Goal: Information Seeking & Learning: Learn about a topic

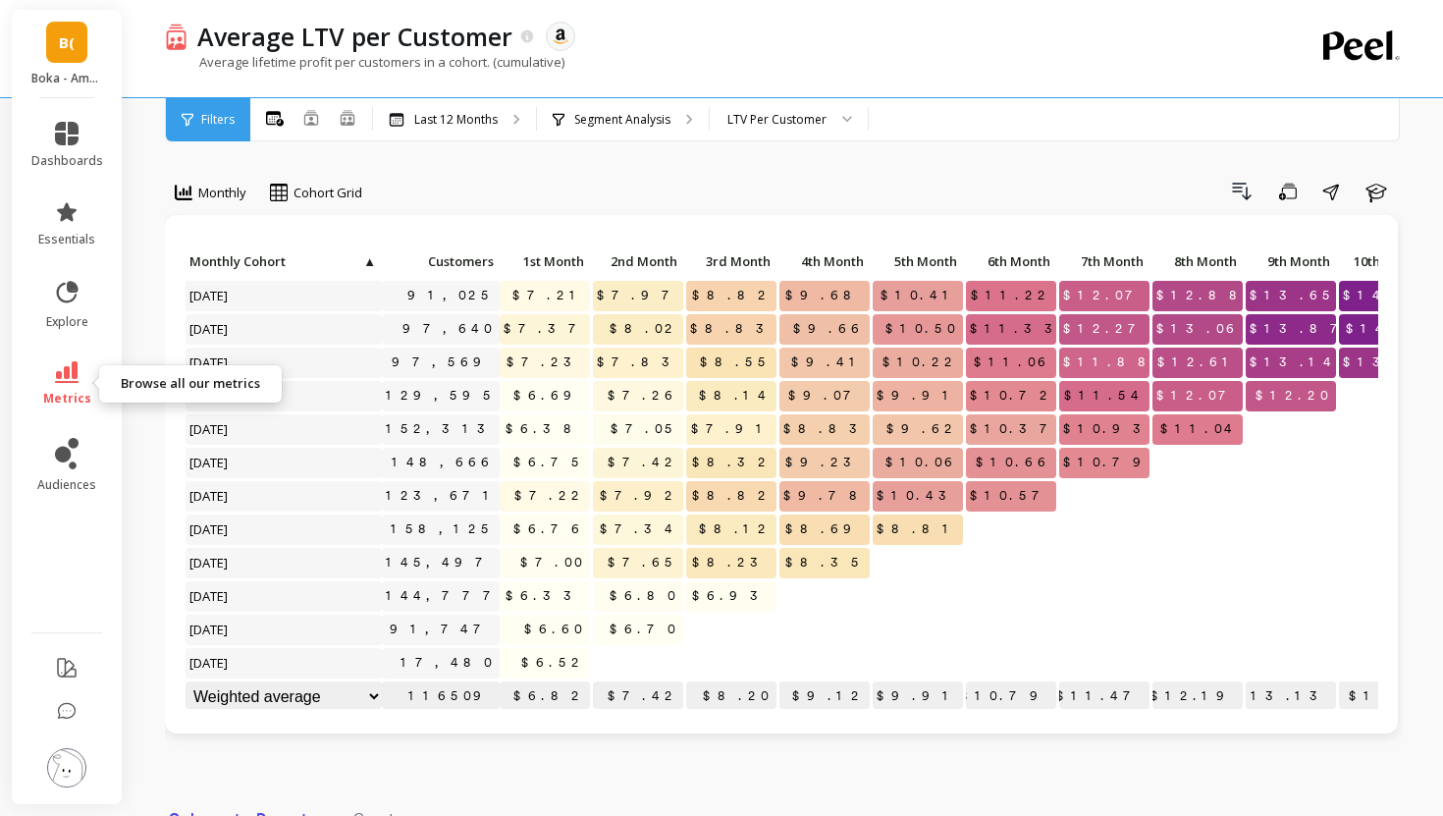
click at [43, 362] on link "metrics" at bounding box center [67, 383] width 72 height 45
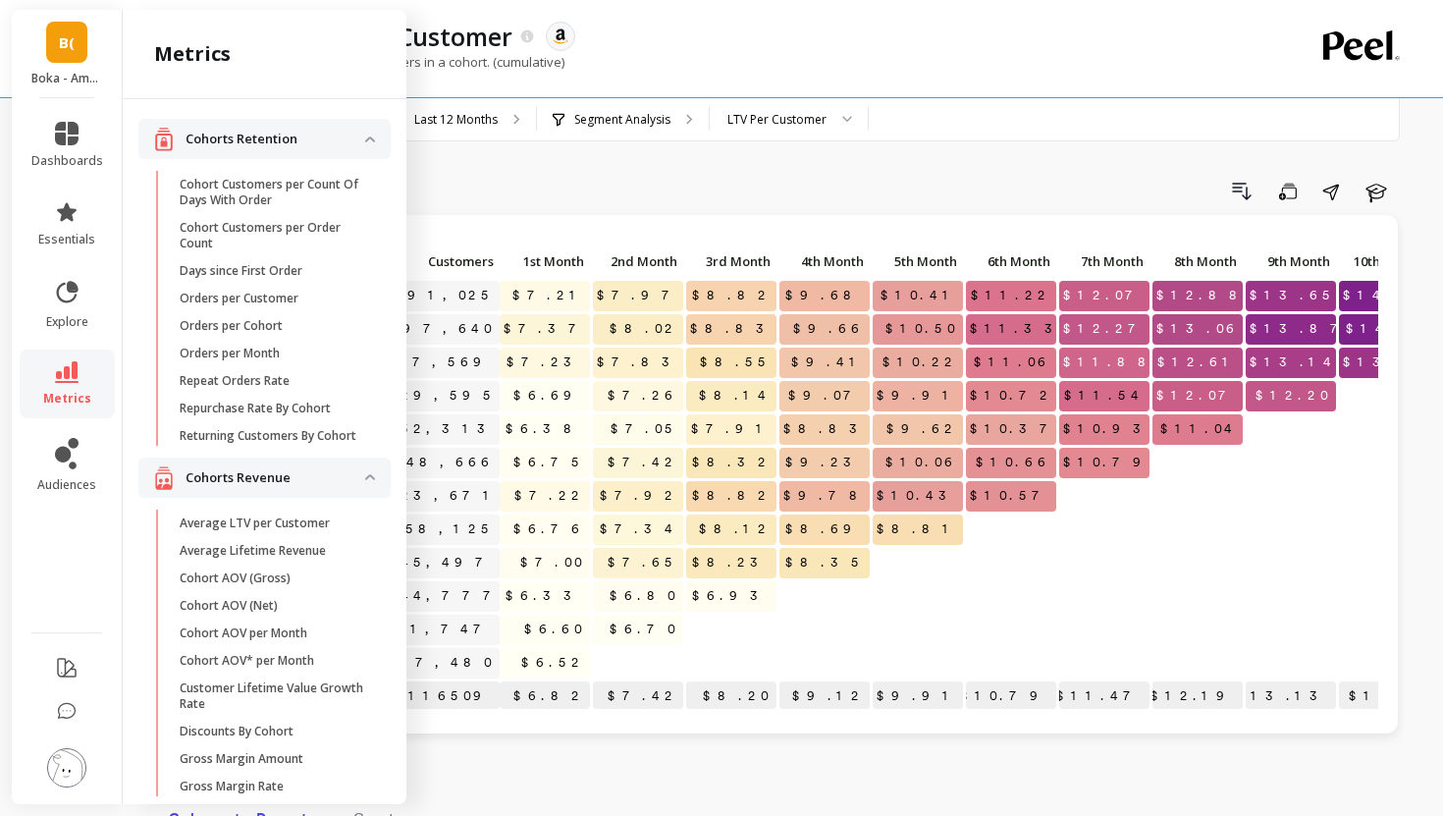
click at [49, 361] on link "metrics" at bounding box center [67, 383] width 72 height 45
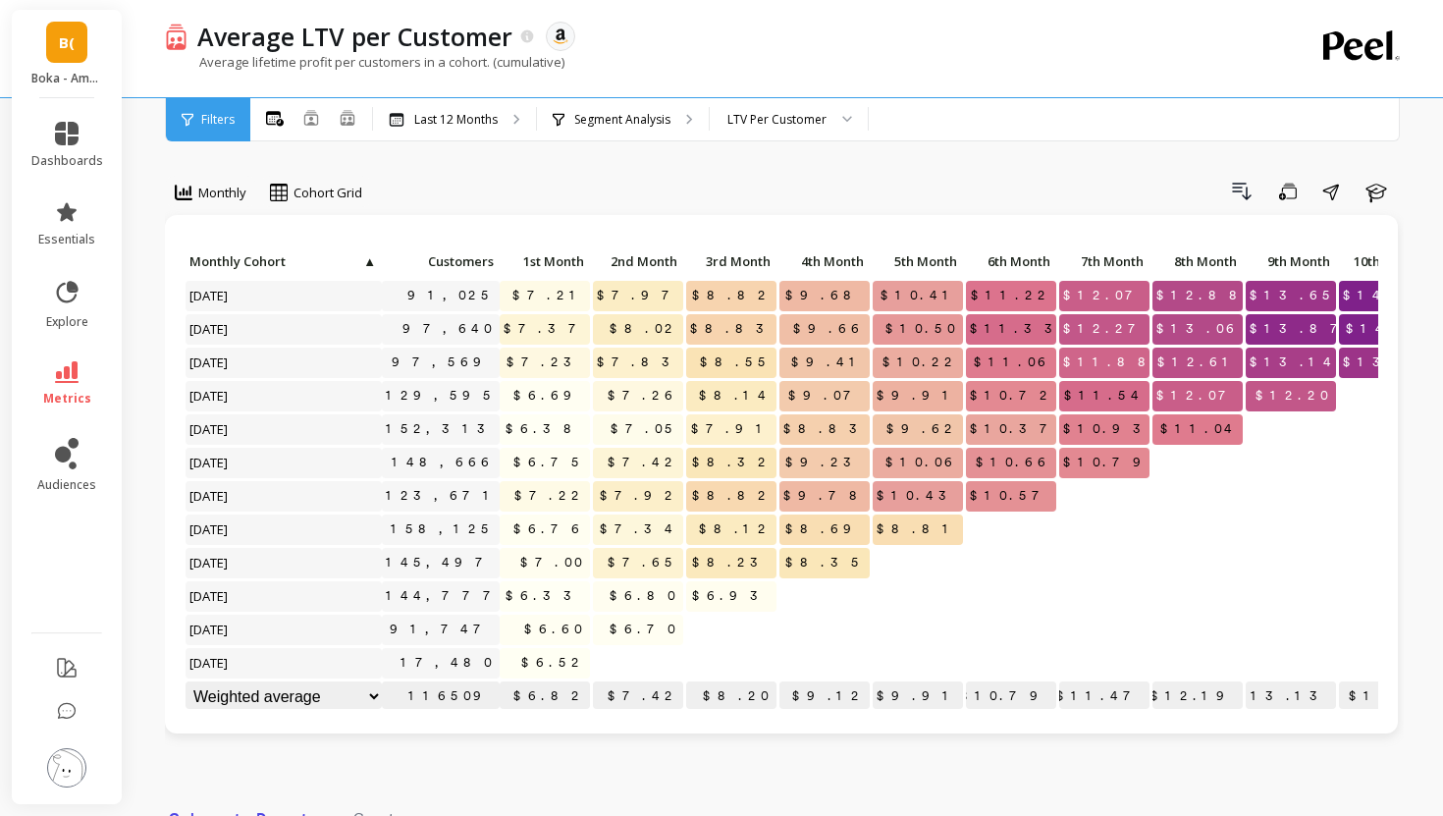
click at [51, 361] on link "metrics" at bounding box center [67, 383] width 72 height 45
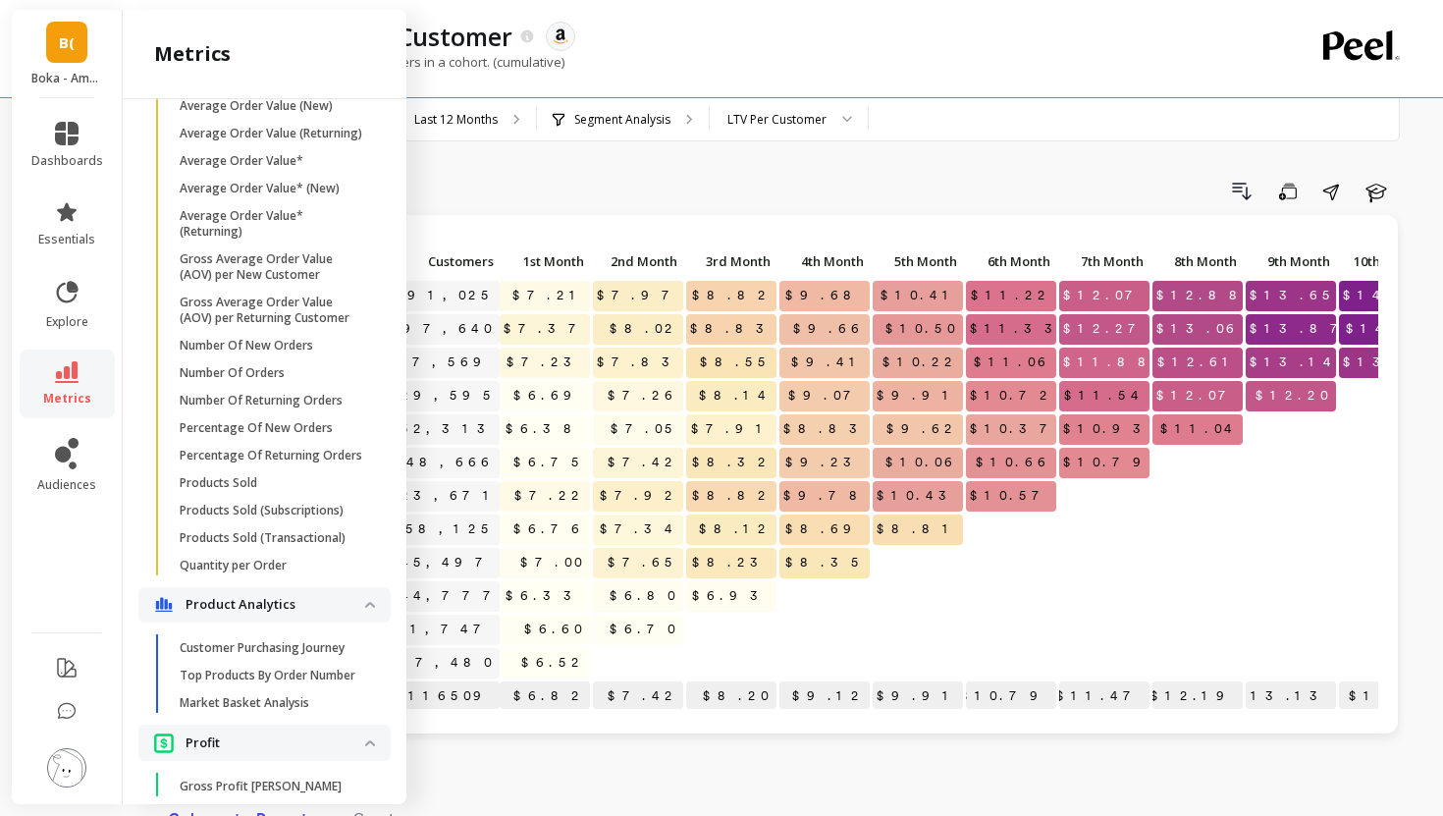
scroll to position [1388, 0]
click at [219, 340] on link "Number Of New Orders" at bounding box center [280, 348] width 221 height 27
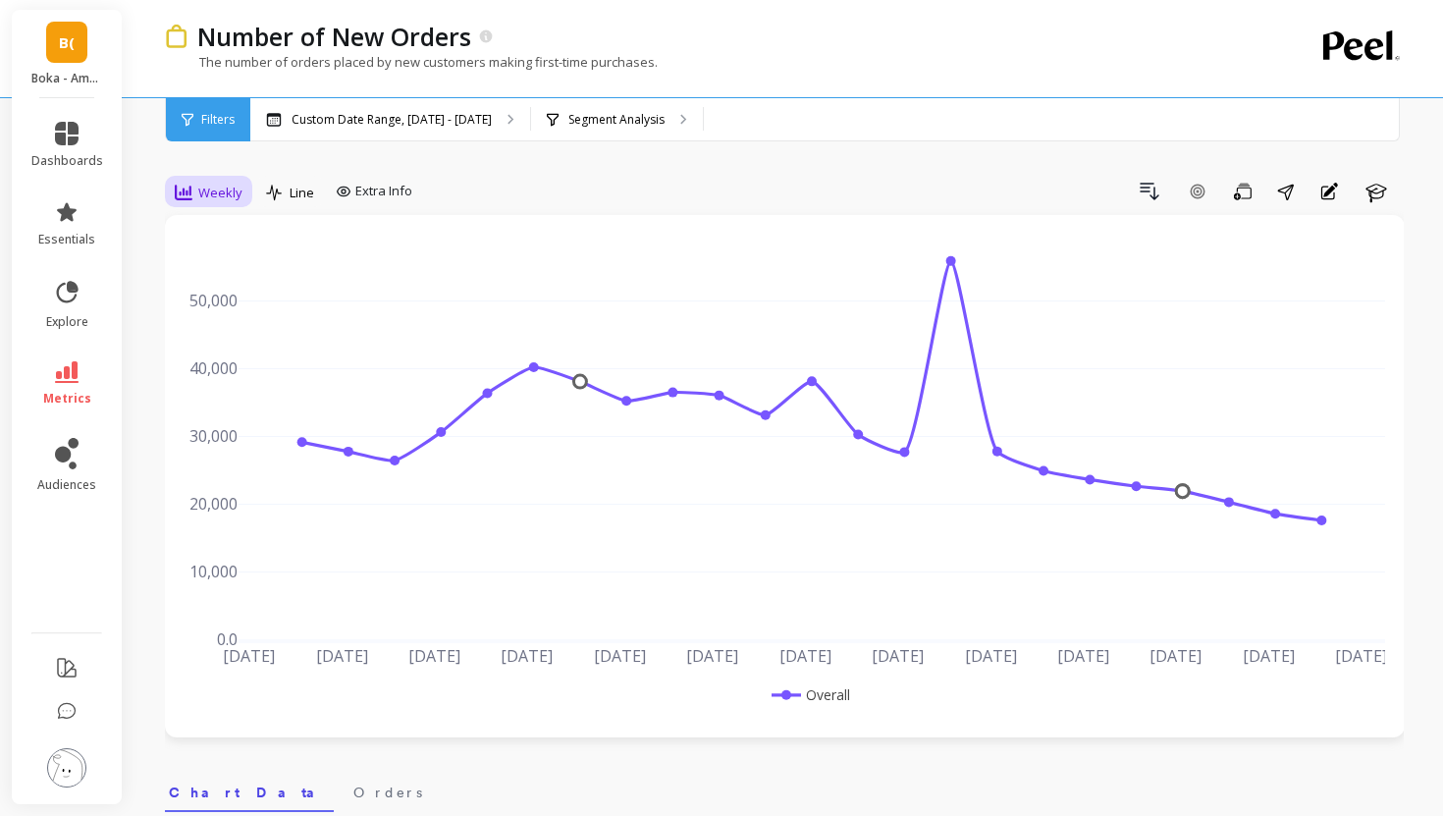
click at [207, 191] on span "Weekly" at bounding box center [220, 193] width 44 height 19
click at [214, 273] on div "Daily" at bounding box center [238, 274] width 112 height 19
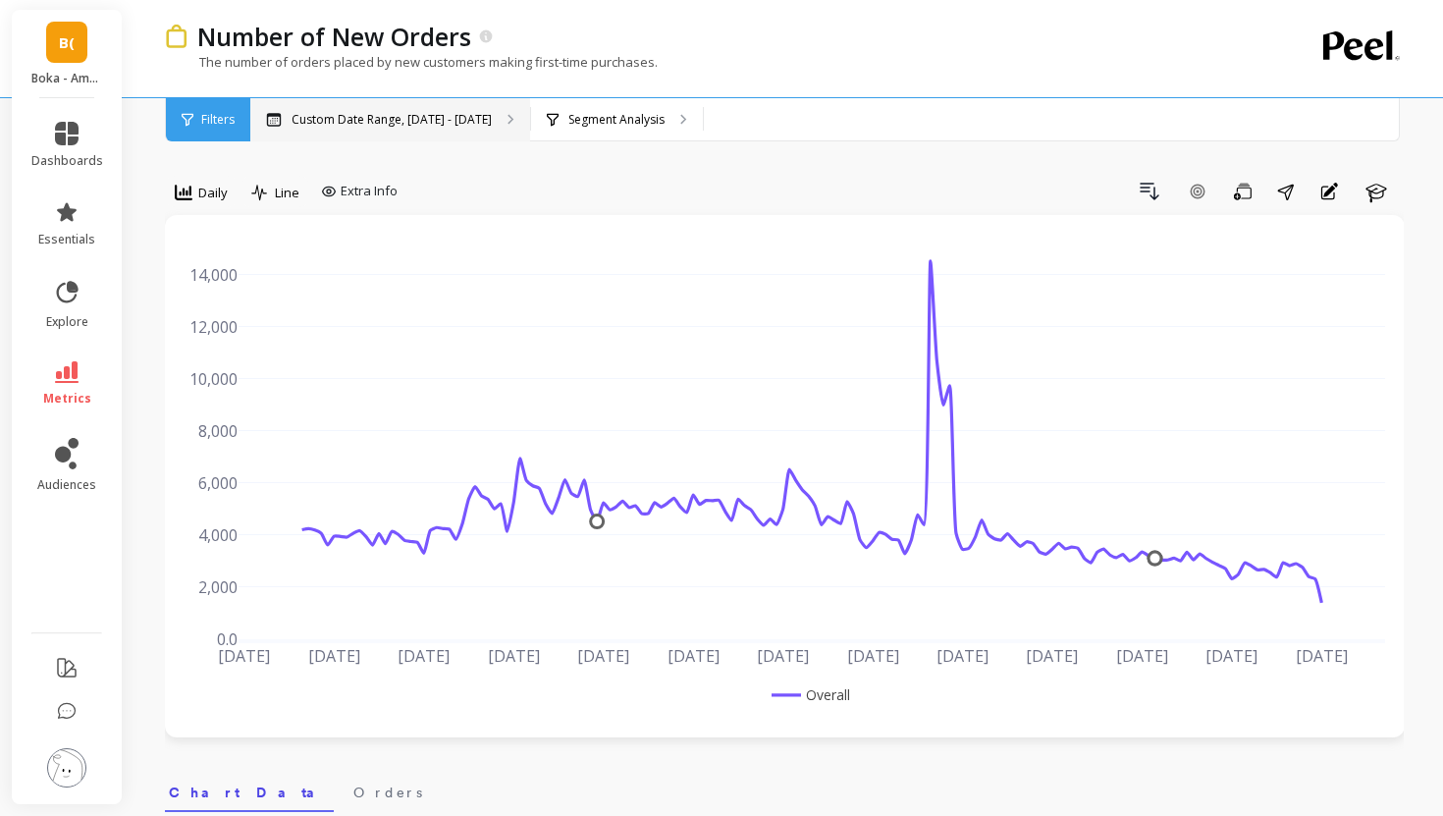
click at [411, 104] on div "Custom Date Range, [DATE] - [DATE]" at bounding box center [390, 119] width 280 height 43
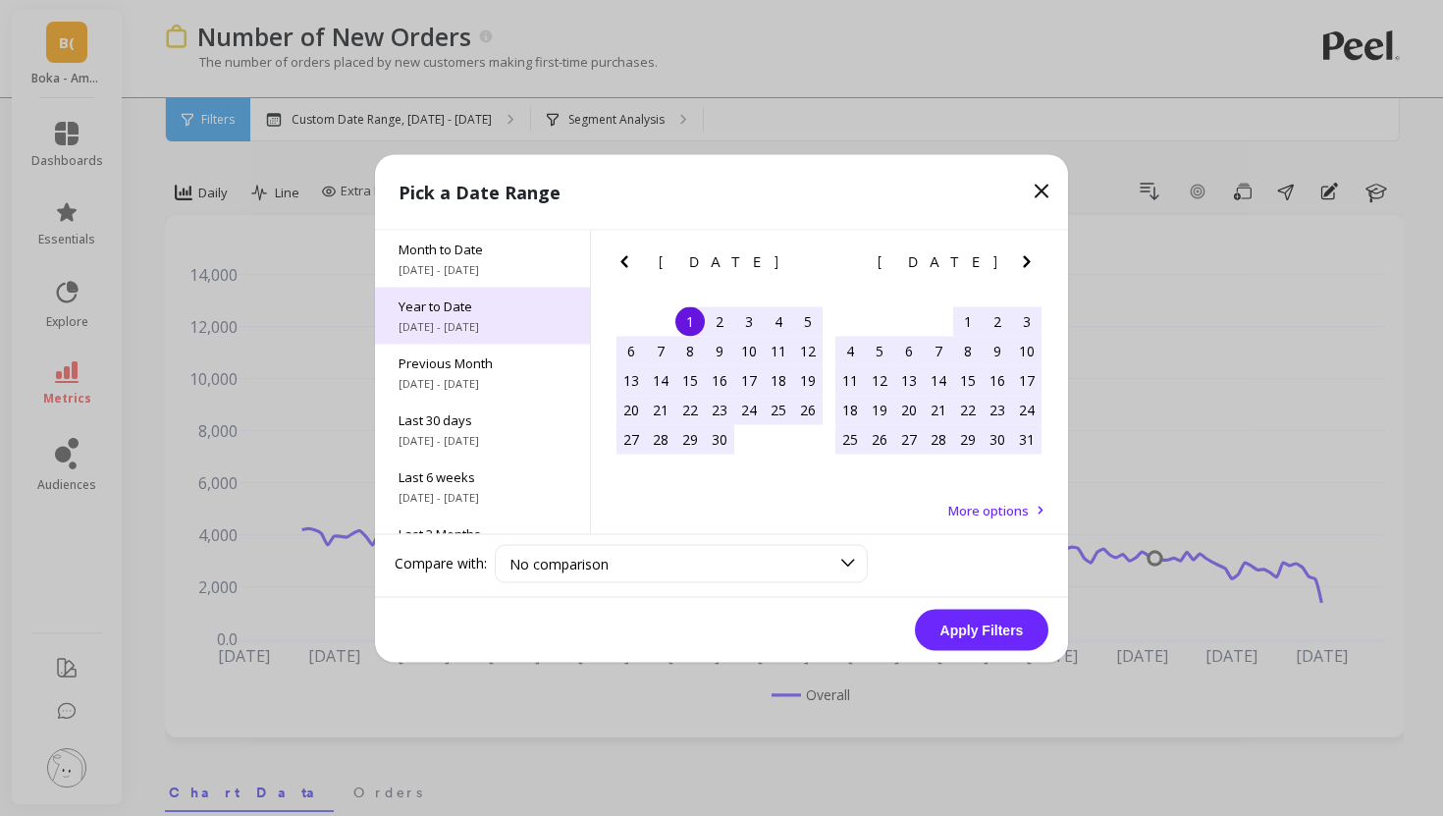
click at [464, 333] on span "[DATE] - [DATE]" at bounding box center [483, 326] width 168 height 16
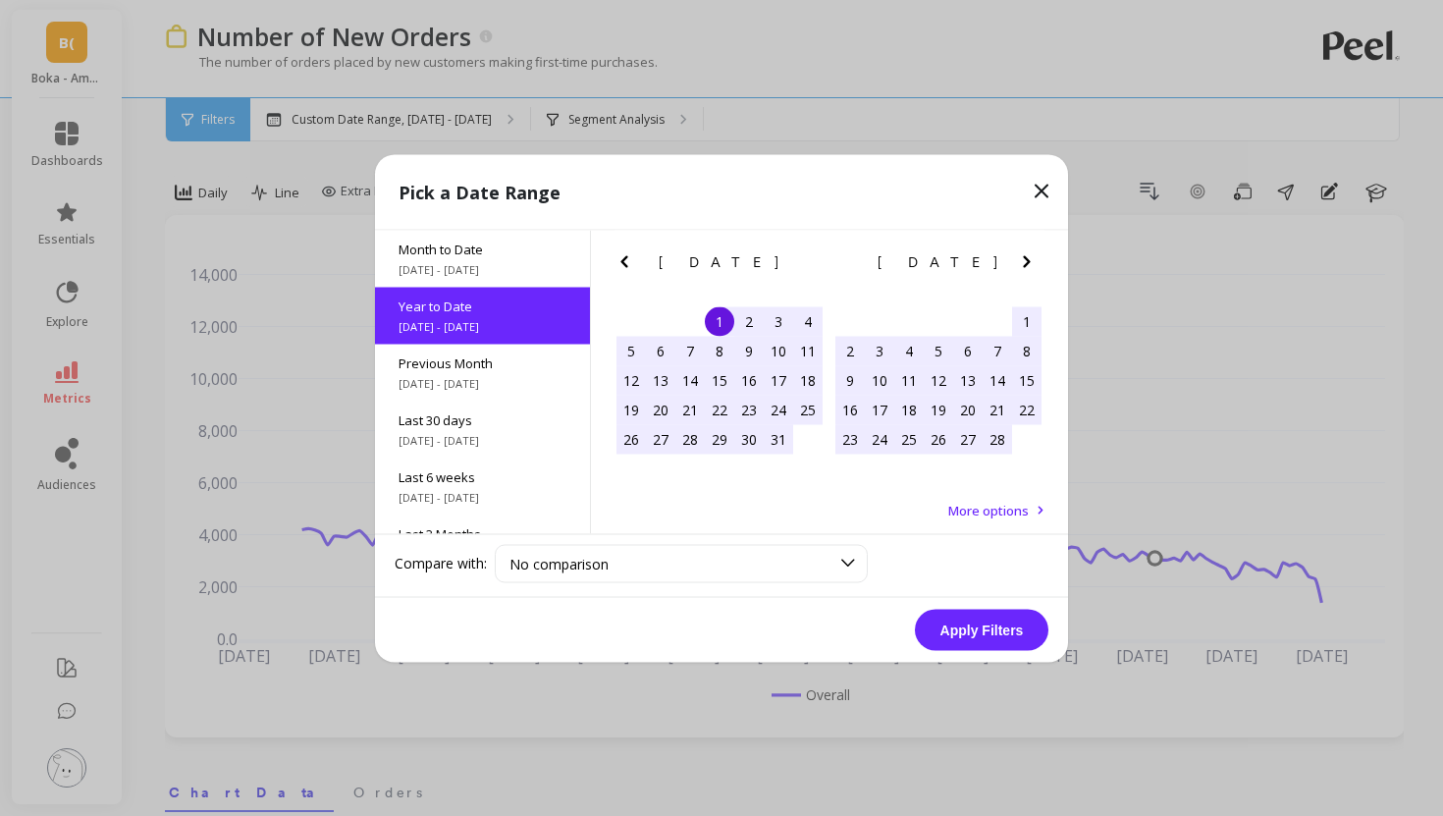
click at [965, 630] on button "Apply Filters" at bounding box center [982, 629] width 134 height 41
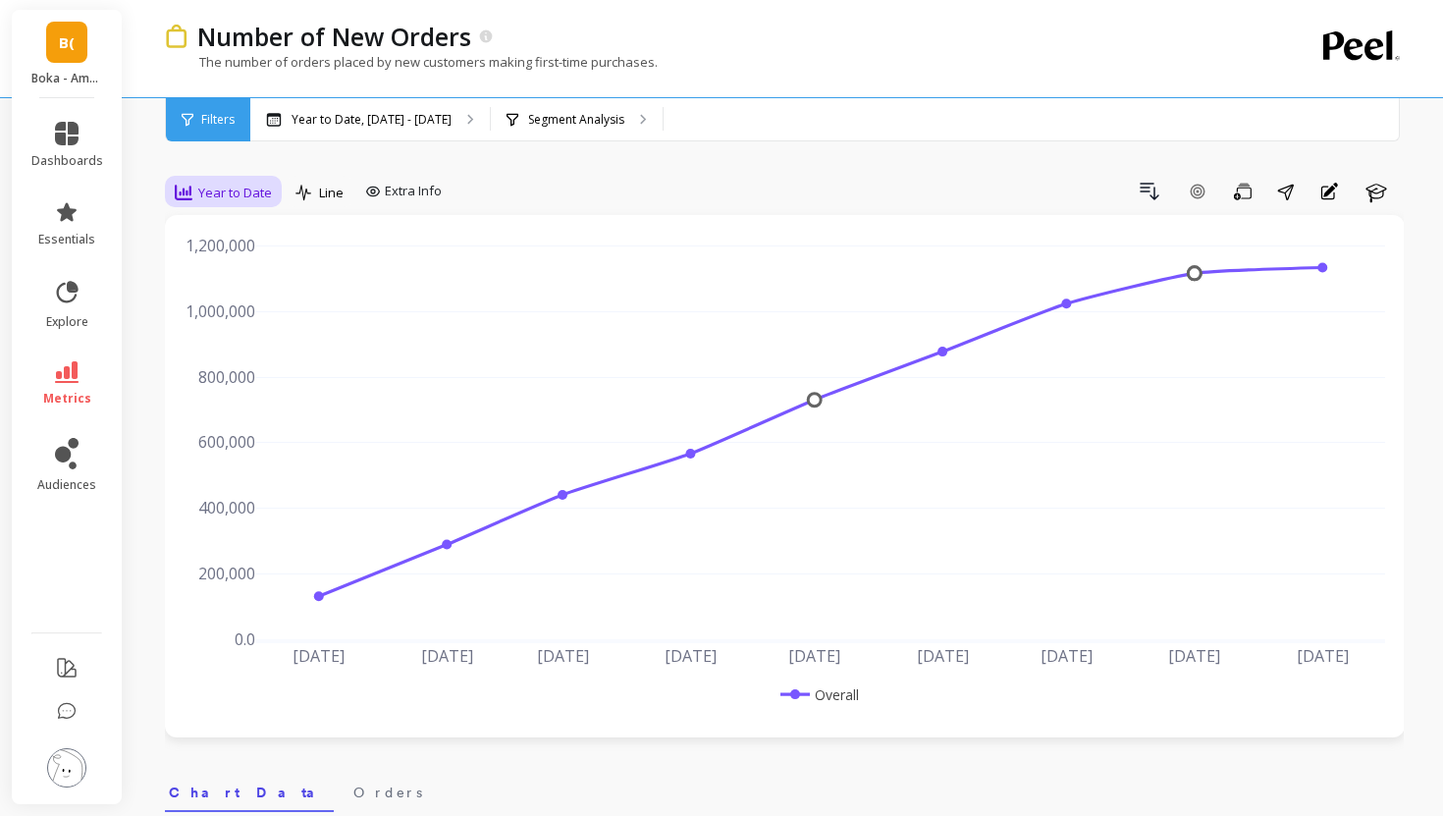
click at [219, 194] on span "Year to Date" at bounding box center [235, 193] width 74 height 19
click at [228, 266] on div "Daily" at bounding box center [238, 274] width 112 height 19
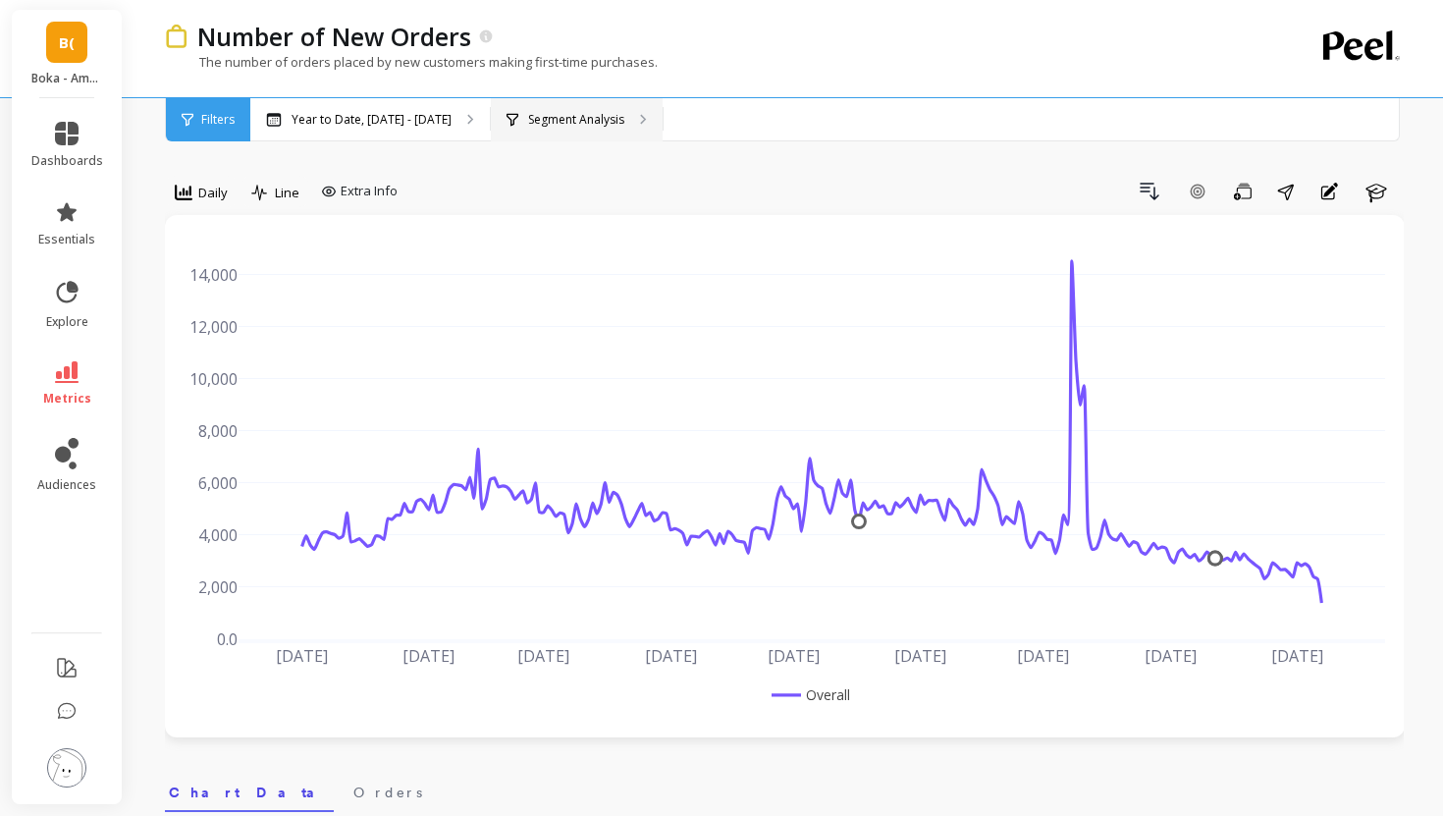
click at [566, 128] on div "Segment Analysis" at bounding box center [577, 119] width 172 height 43
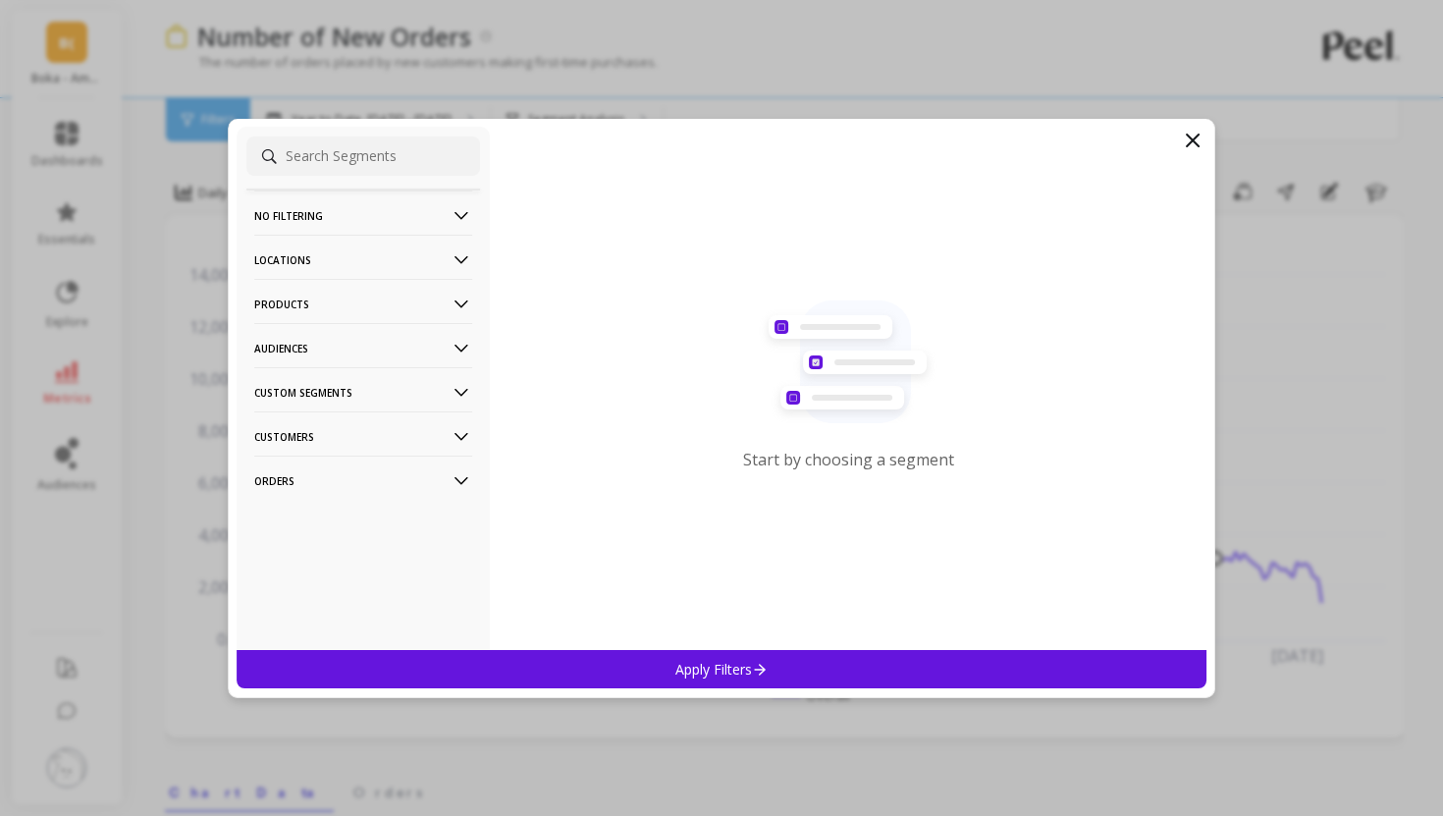
click at [326, 298] on p "Products" at bounding box center [363, 304] width 218 height 50
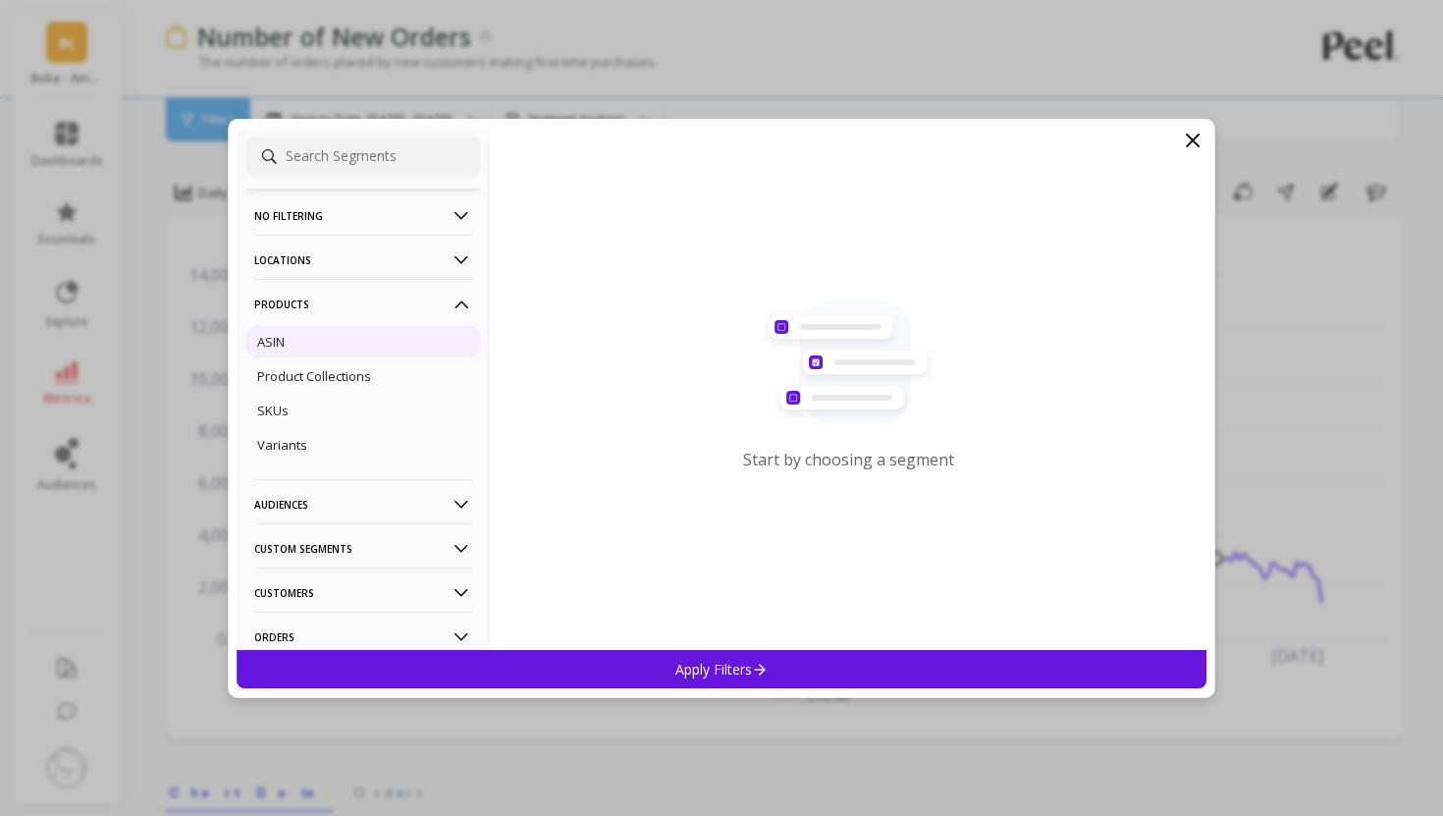
click at [316, 353] on div "ASIN" at bounding box center [363, 341] width 234 height 31
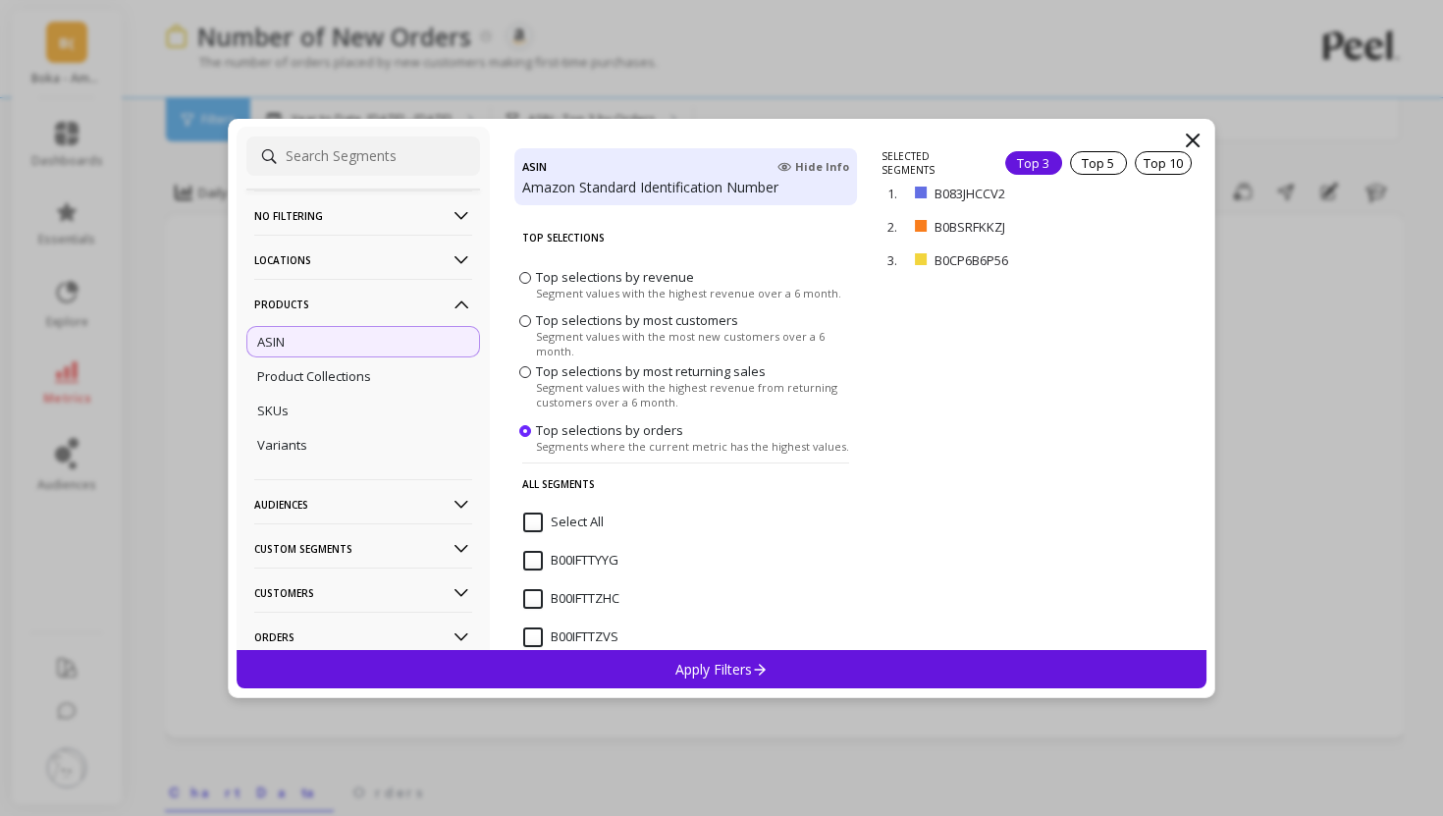
click at [925, 656] on div "Apply Filters" at bounding box center [722, 669] width 970 height 38
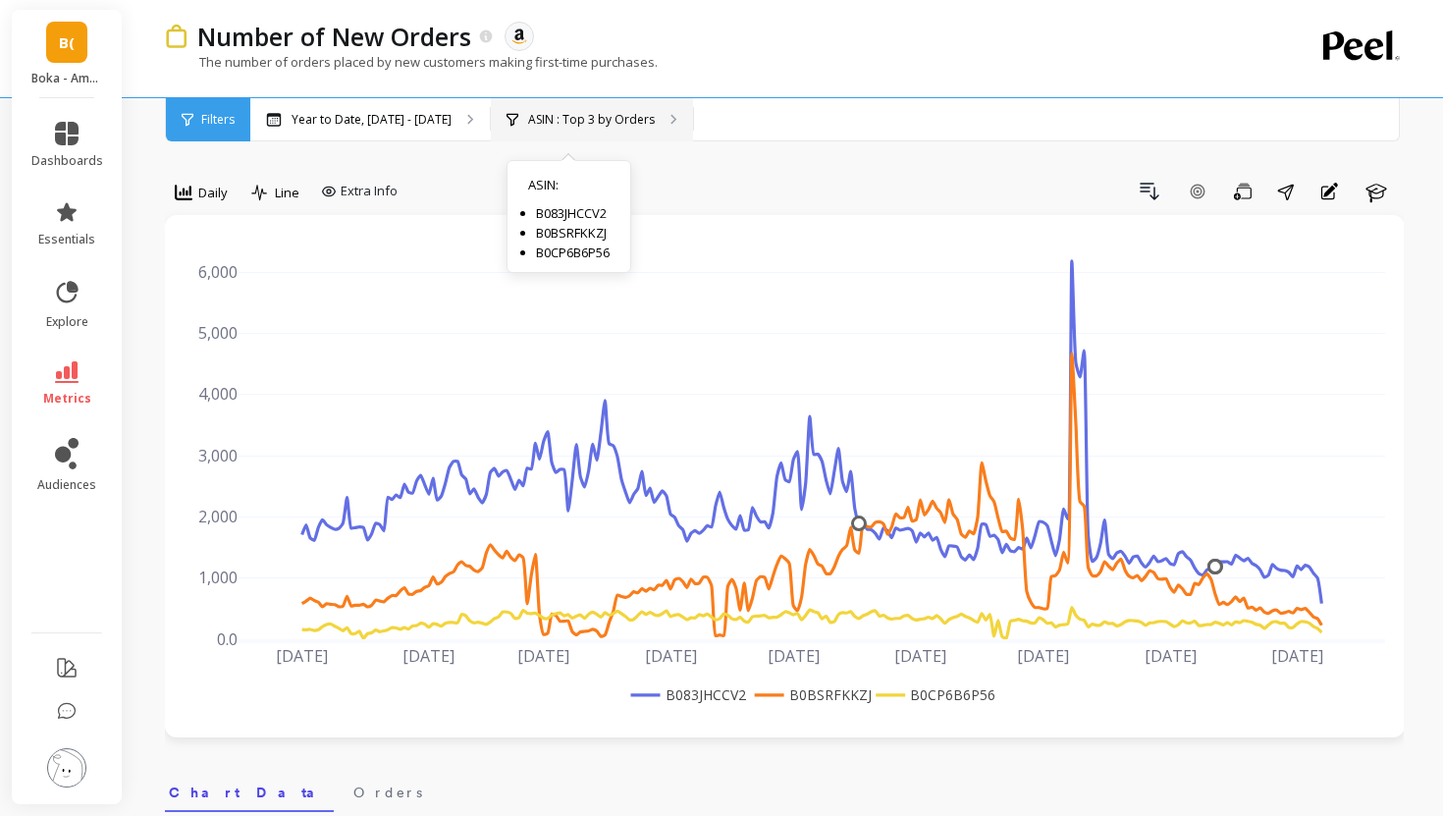
click at [559, 107] on div "ASIN : Top 3 by Orders ASIN : B083JHCCV2 B0BSRFKKZJ B0CP6B6P56" at bounding box center [592, 119] width 202 height 43
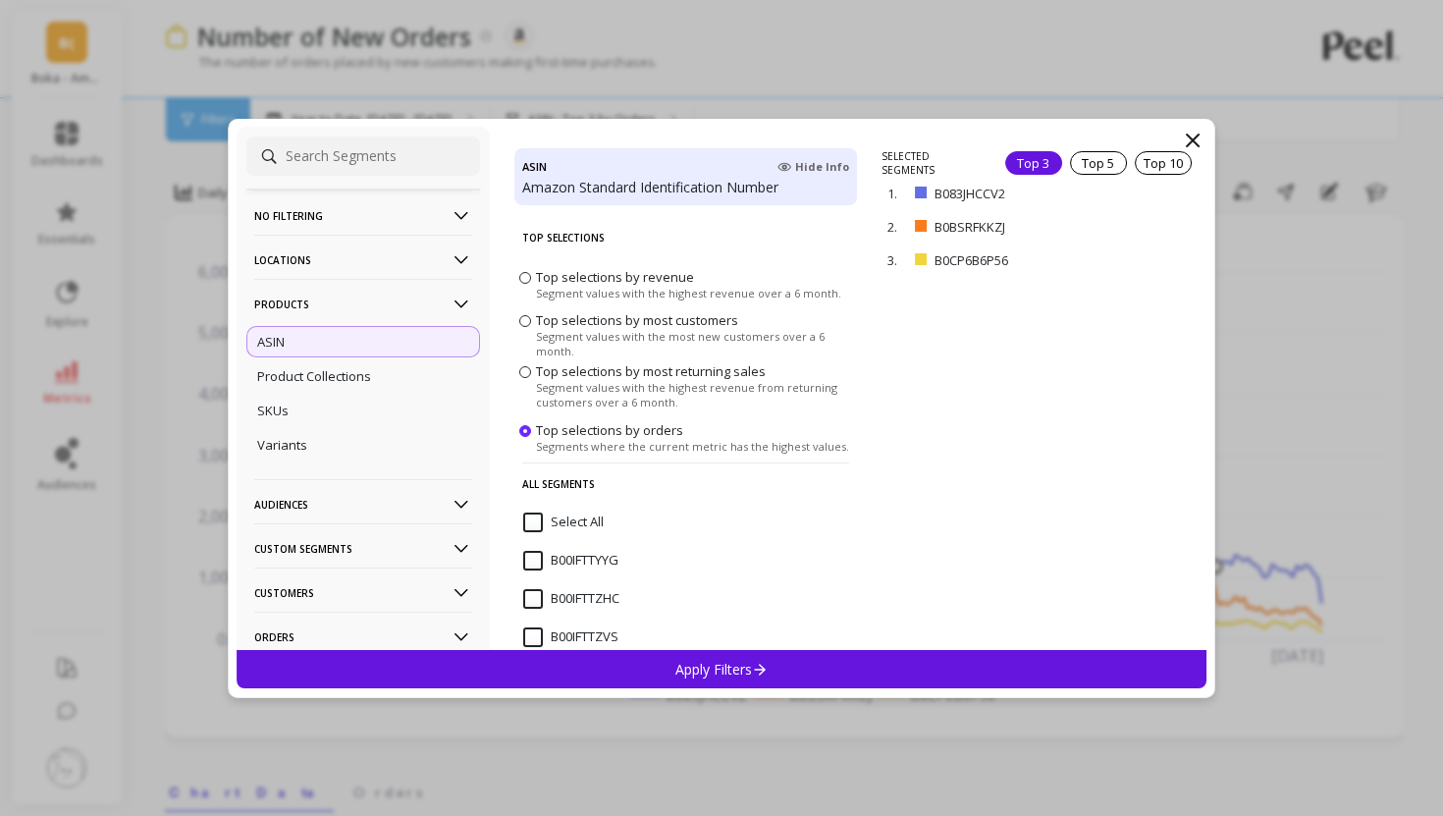
click at [315, 215] on p "No filtering" at bounding box center [363, 215] width 218 height 50
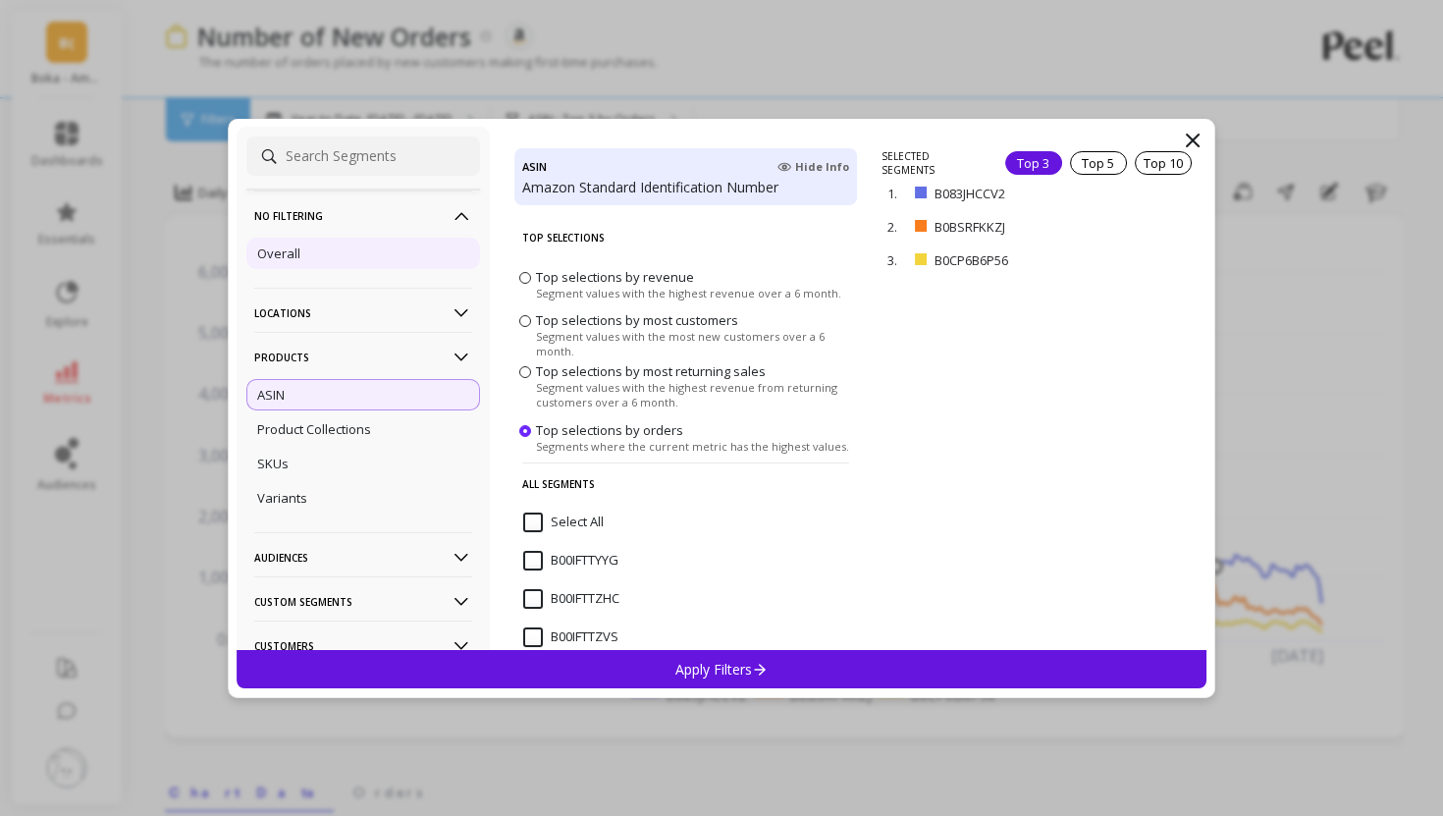
click at [313, 253] on div "Overall" at bounding box center [363, 253] width 234 height 31
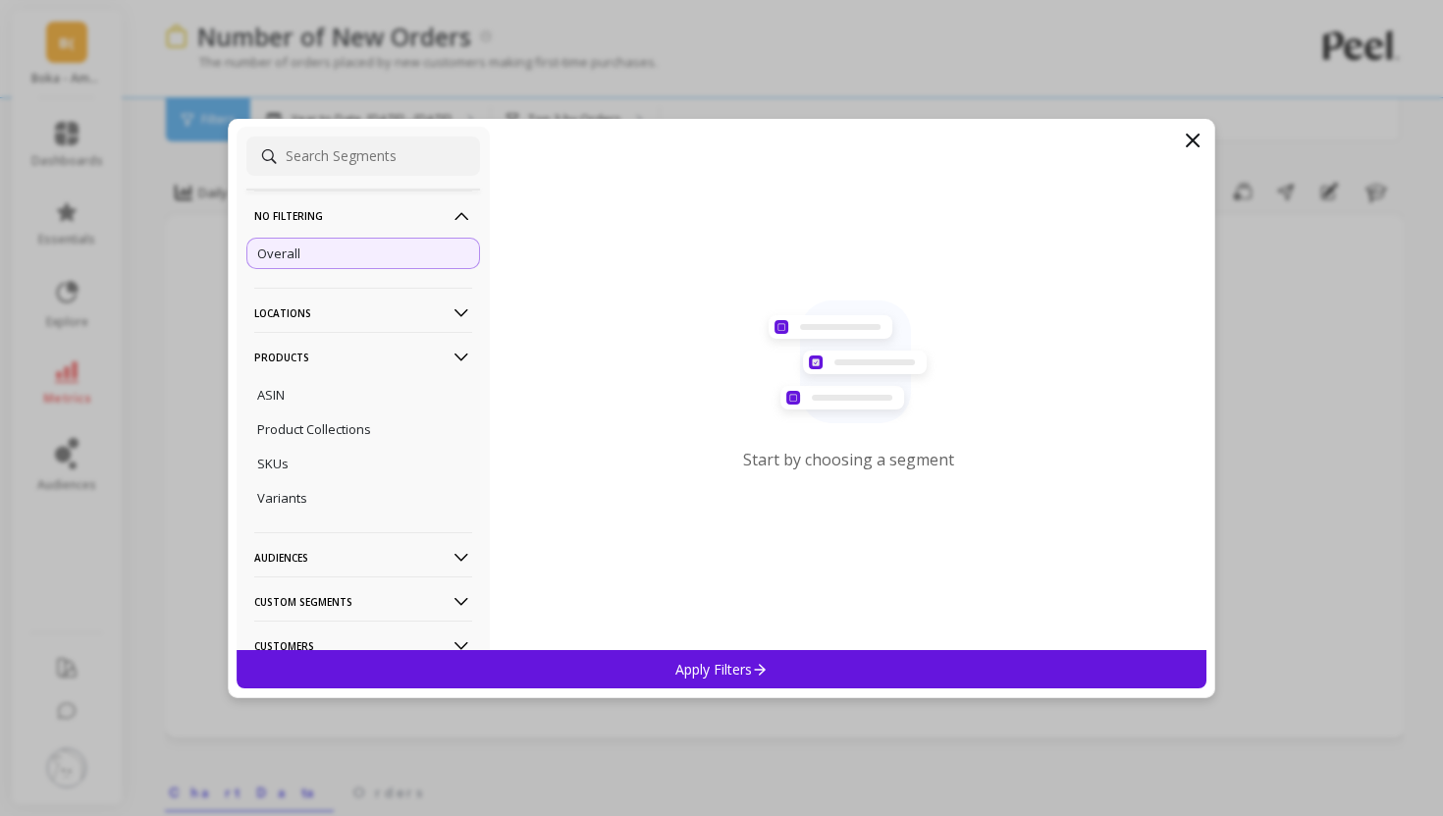
click at [617, 653] on div "Apply Filters" at bounding box center [722, 669] width 970 height 38
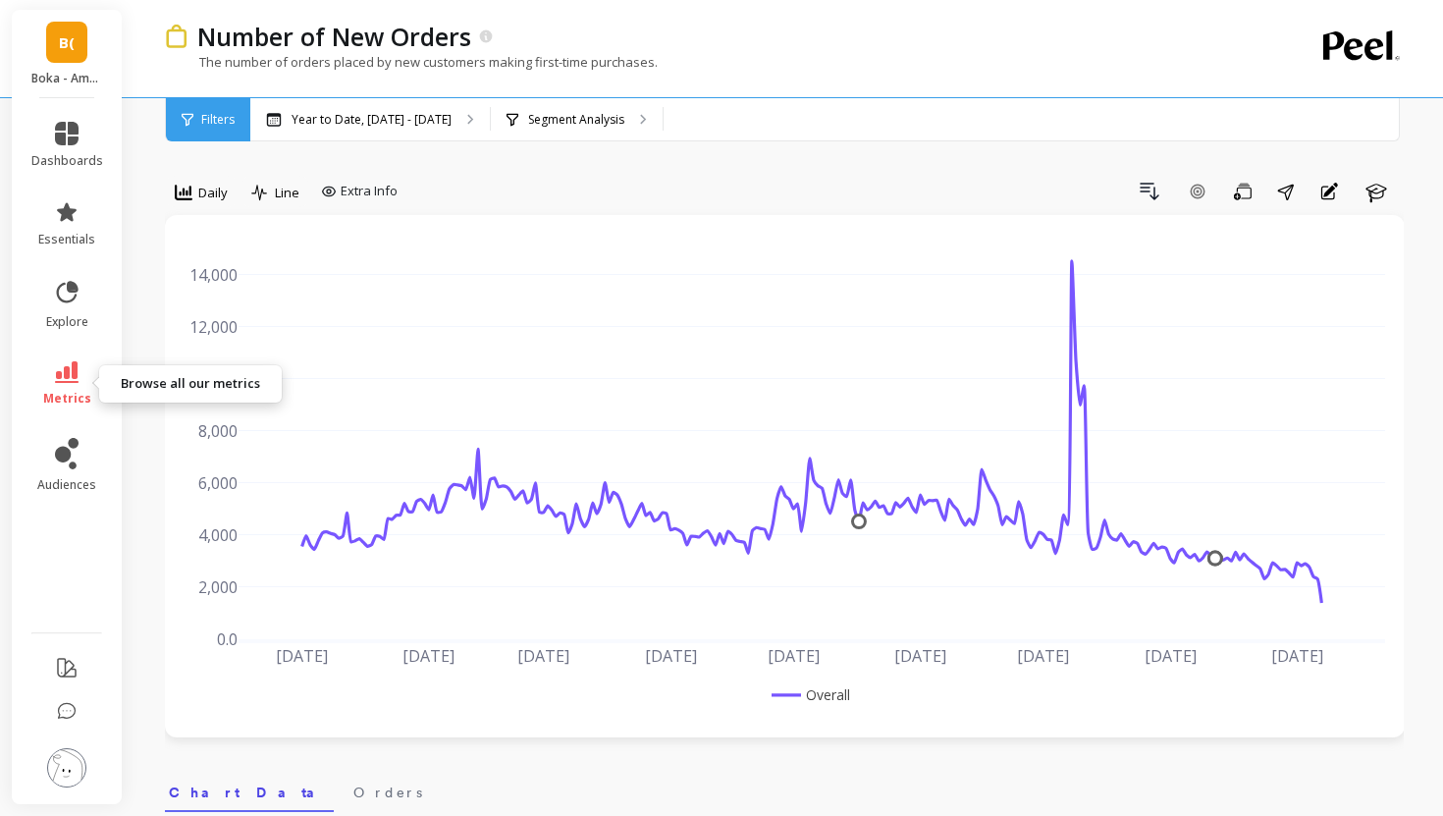
click at [75, 405] on span "metrics" at bounding box center [67, 399] width 48 height 16
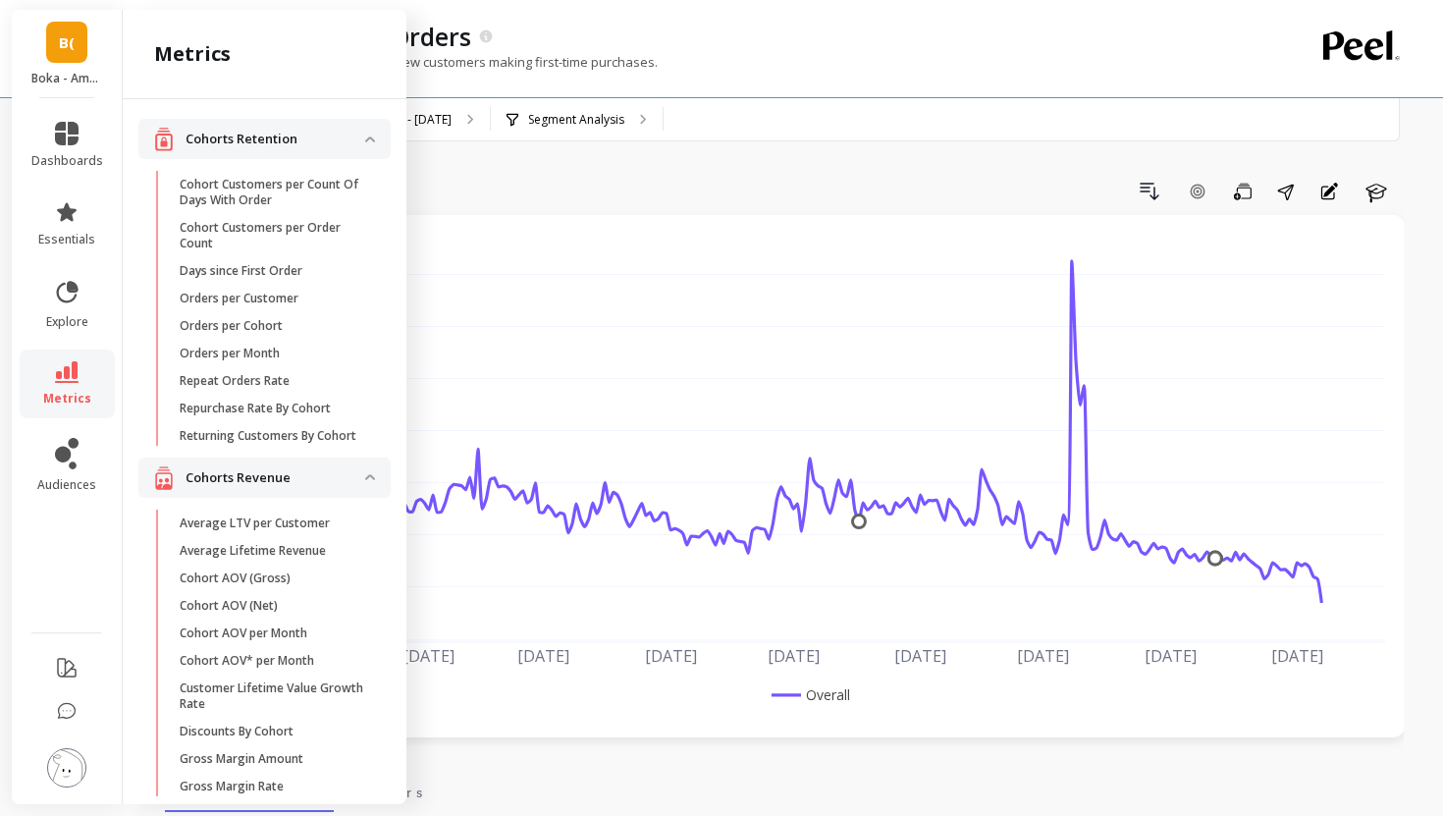
scroll to position [1388, 0]
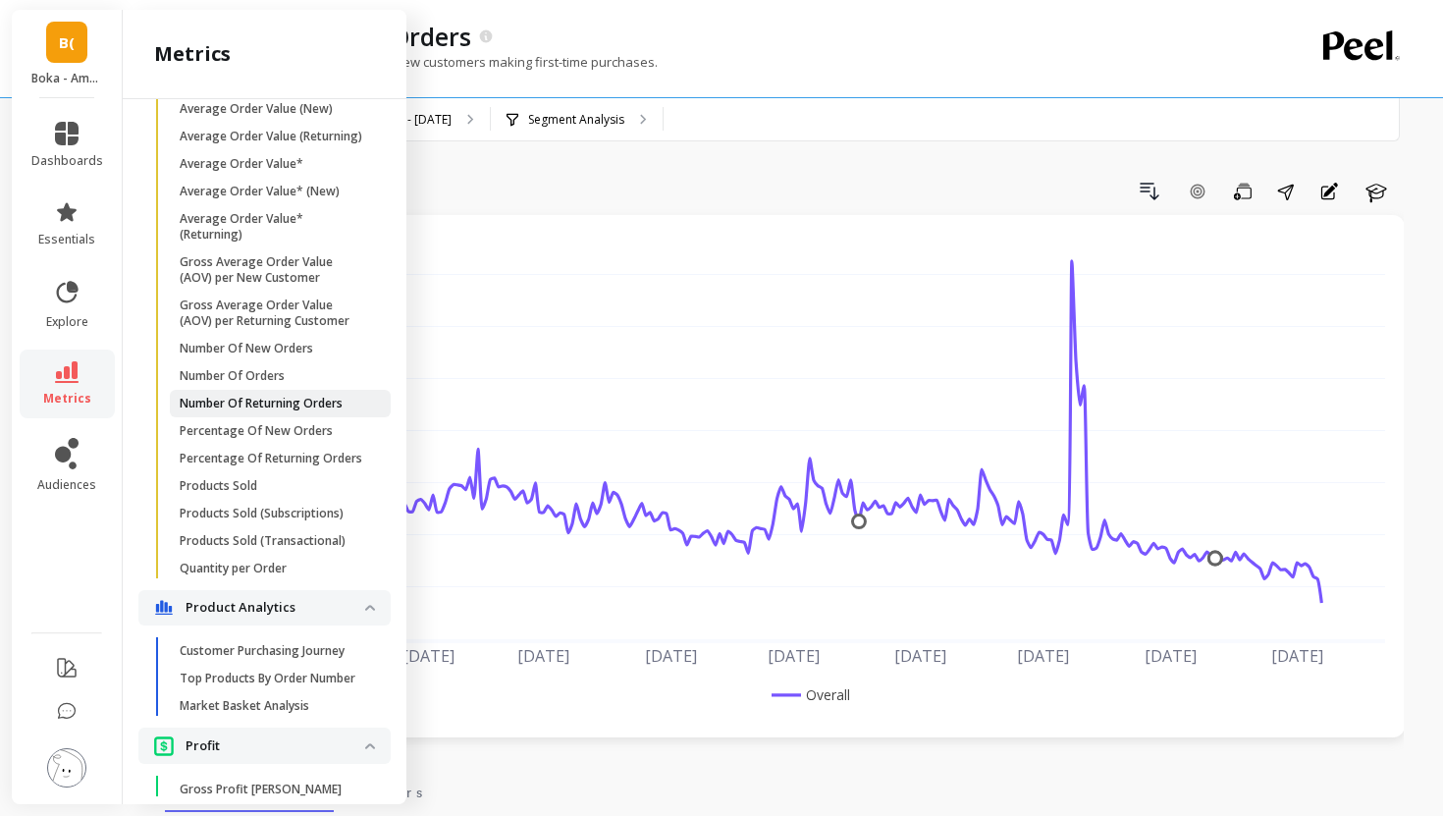
click at [248, 399] on p "Number Of Returning Orders" at bounding box center [261, 404] width 163 height 16
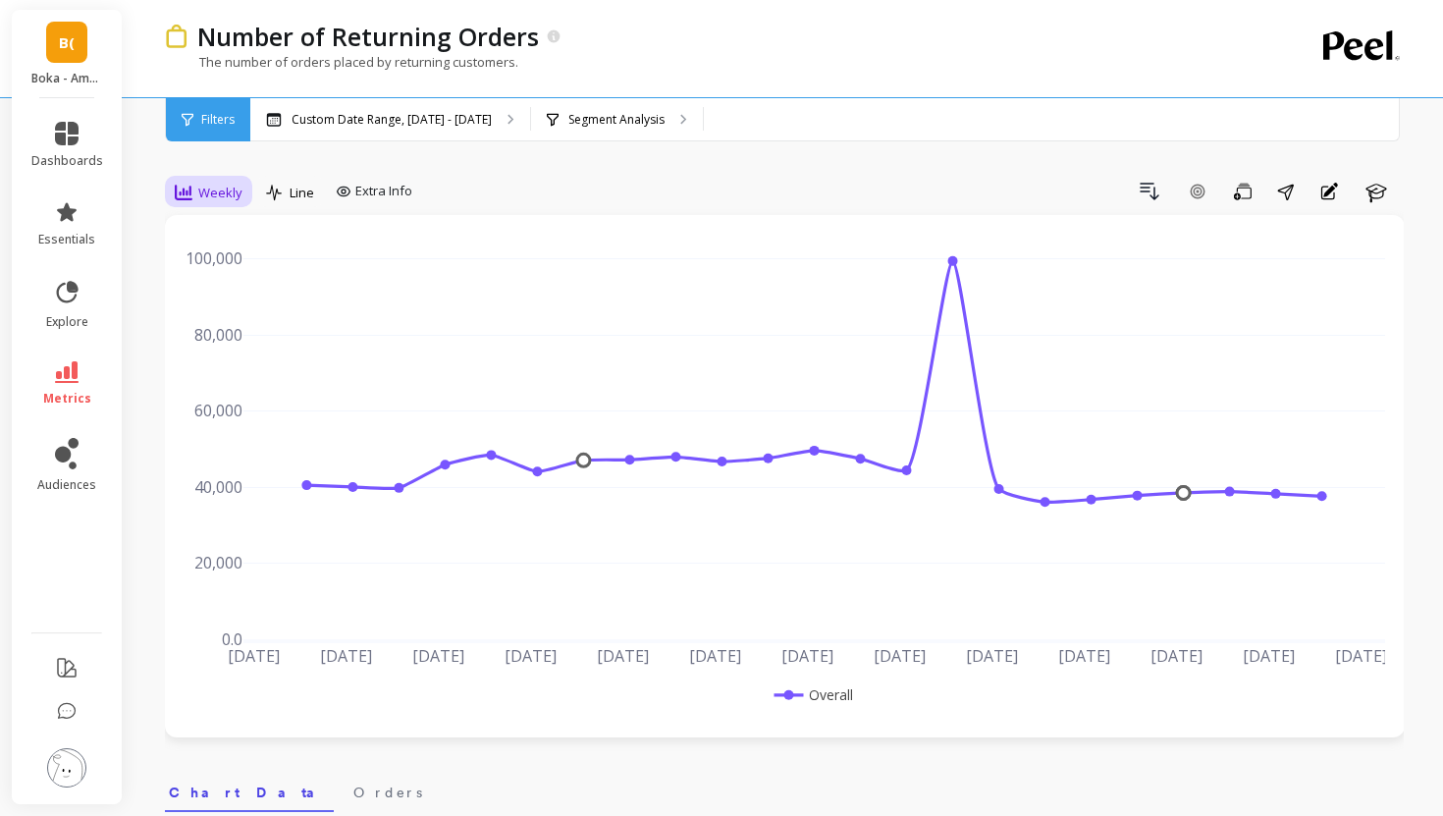
click at [227, 194] on span "Weekly" at bounding box center [220, 193] width 44 height 19
click at [204, 261] on div "Daily" at bounding box center [237, 274] width 135 height 34
